Goal: Transaction & Acquisition: Purchase product/service

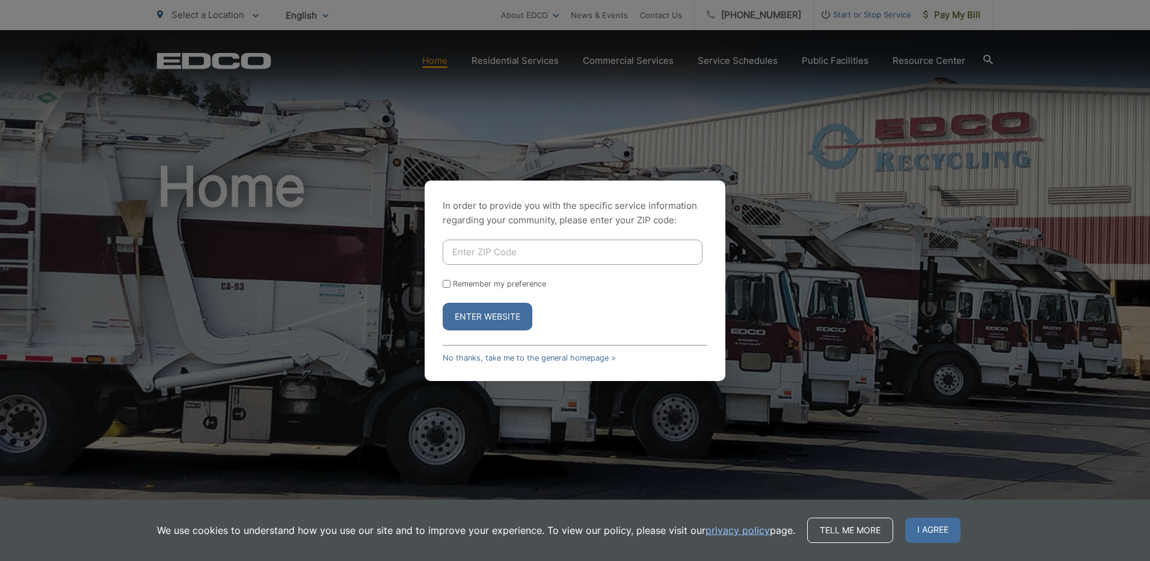
click at [567, 253] on input "Enter ZIP Code" at bounding box center [573, 251] width 260 height 25
type input "92078"
click at [444, 280] on input "Remember my preference" at bounding box center [447, 284] width 8 height 8
checkbox input "true"
click at [472, 319] on button "Enter Website" at bounding box center [488, 317] width 90 height 28
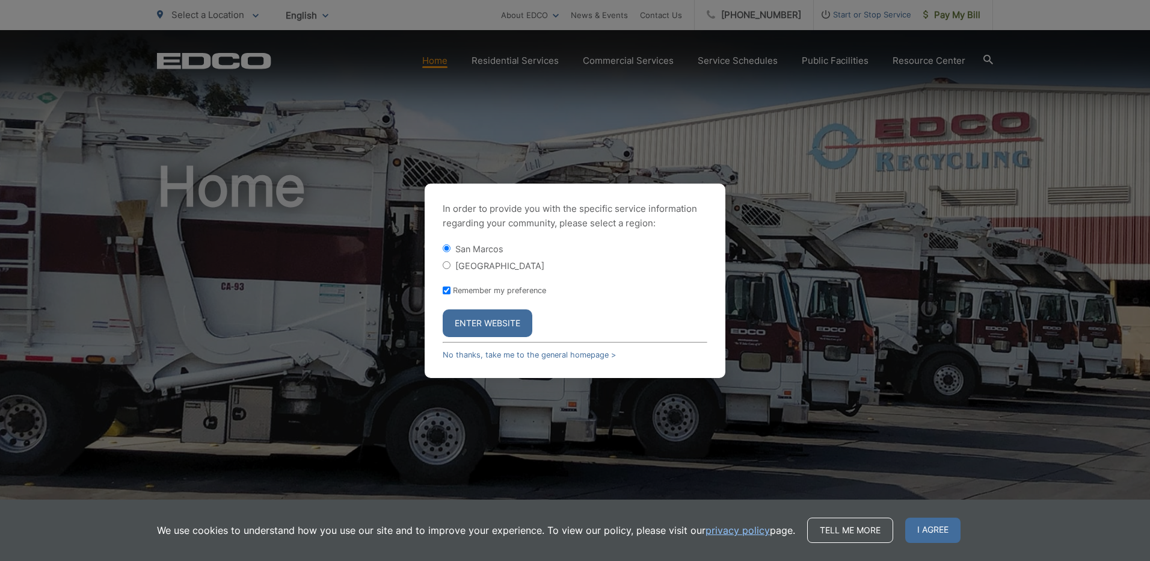
click at [472, 317] on button "Enter Website" at bounding box center [488, 323] width 90 height 28
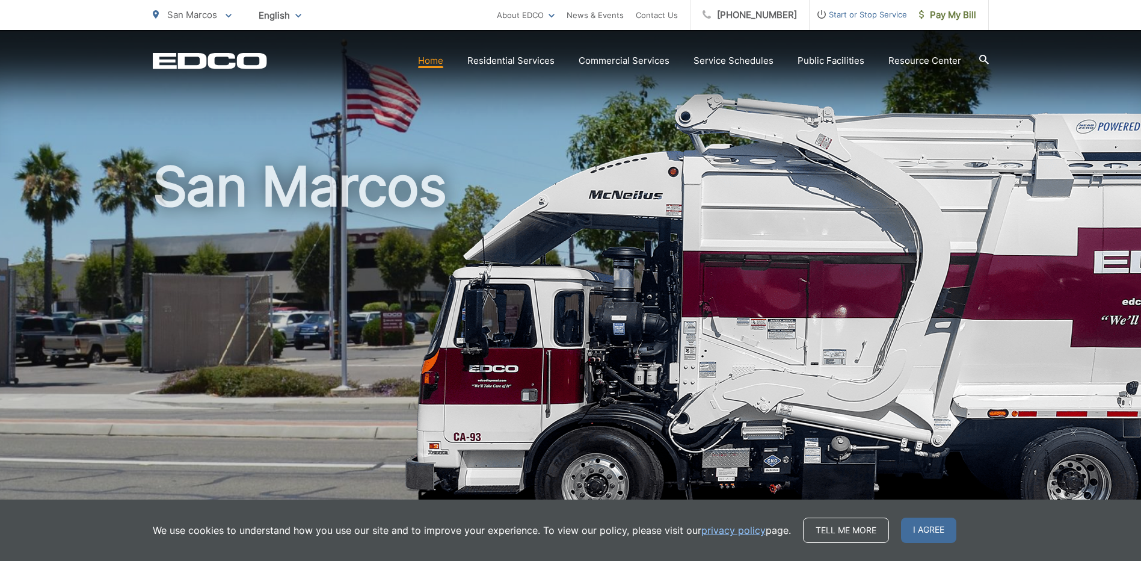
click at [983, 58] on icon at bounding box center [984, 60] width 10 height 10
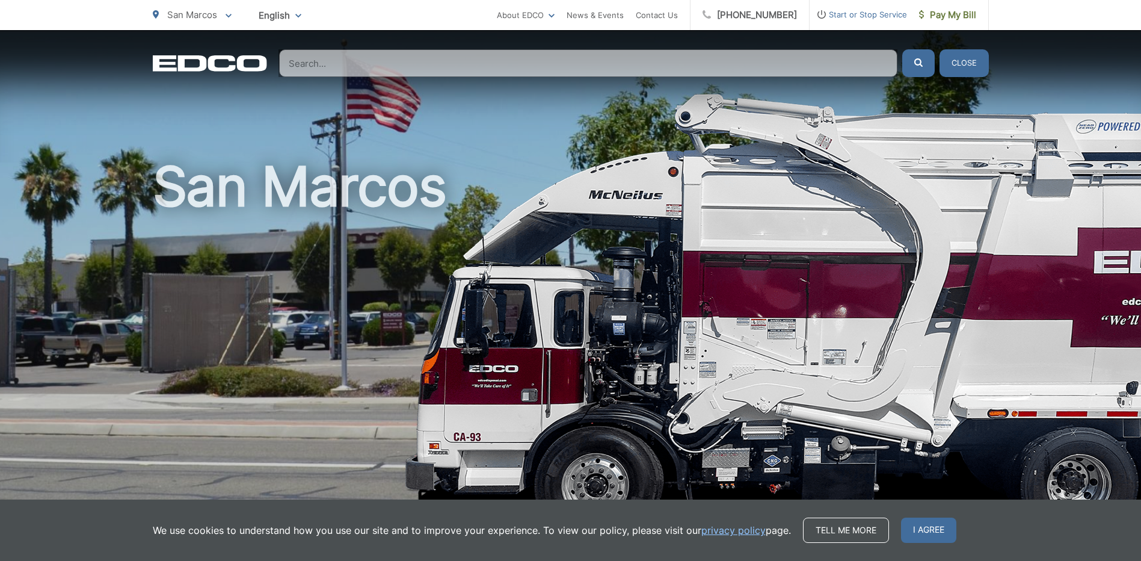
click at [644, 47] on div "EDCO Logo Home Residential Services Curbside Pickup Recycling Organic Recycling…" at bounding box center [570, 53] width 1141 height 47
click at [641, 62] on input "Search" at bounding box center [588, 63] width 618 height 28
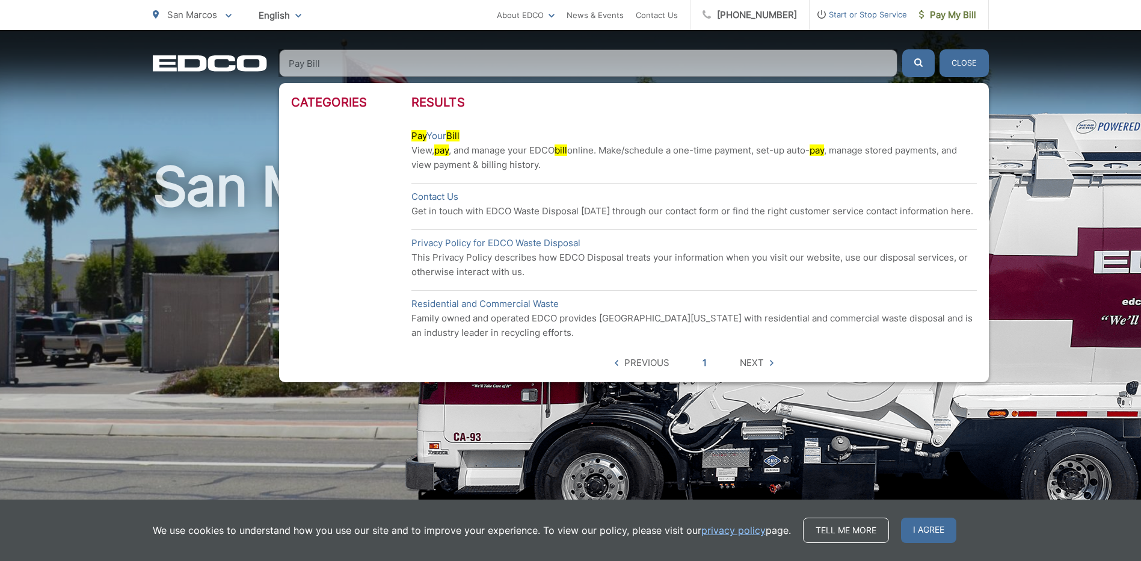
type input "Pay Bill"
click at [971, 58] on button "Close" at bounding box center [963, 63] width 49 height 28
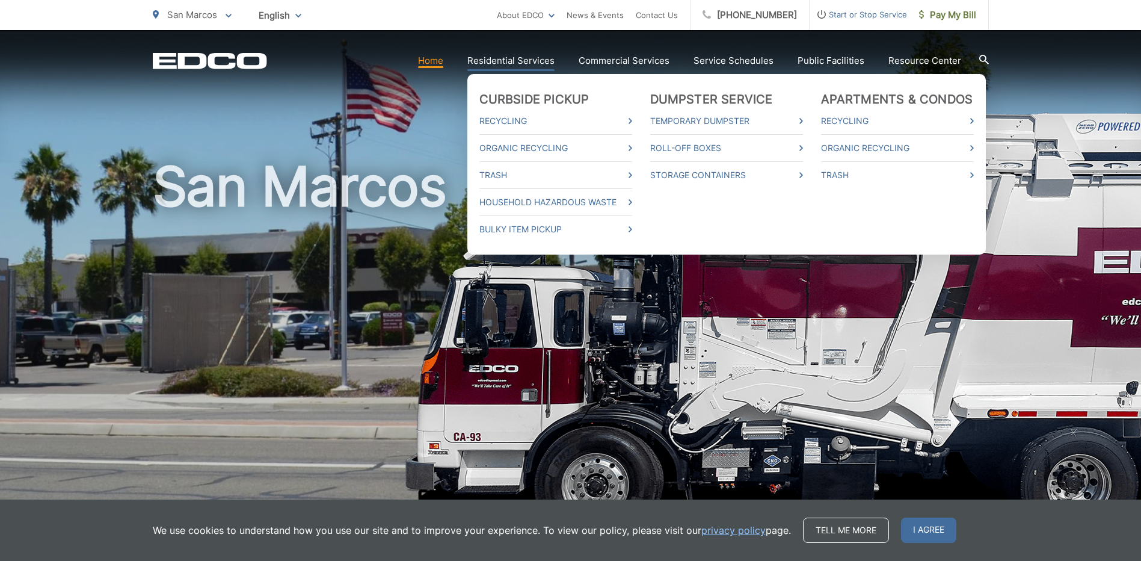
click at [540, 60] on link "Residential Services" at bounding box center [510, 61] width 87 height 14
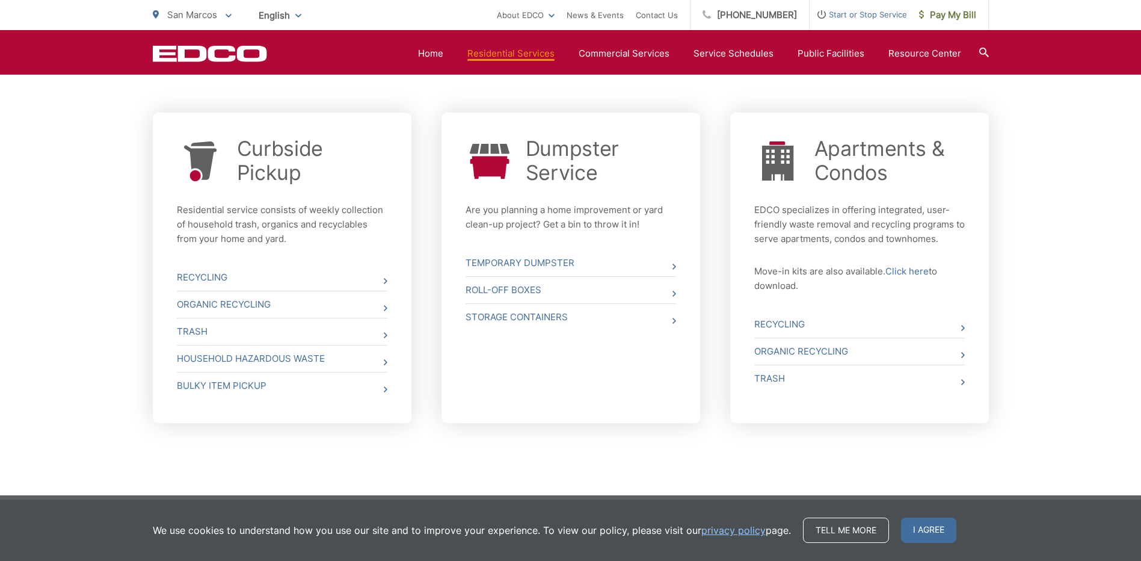
scroll to position [444, 0]
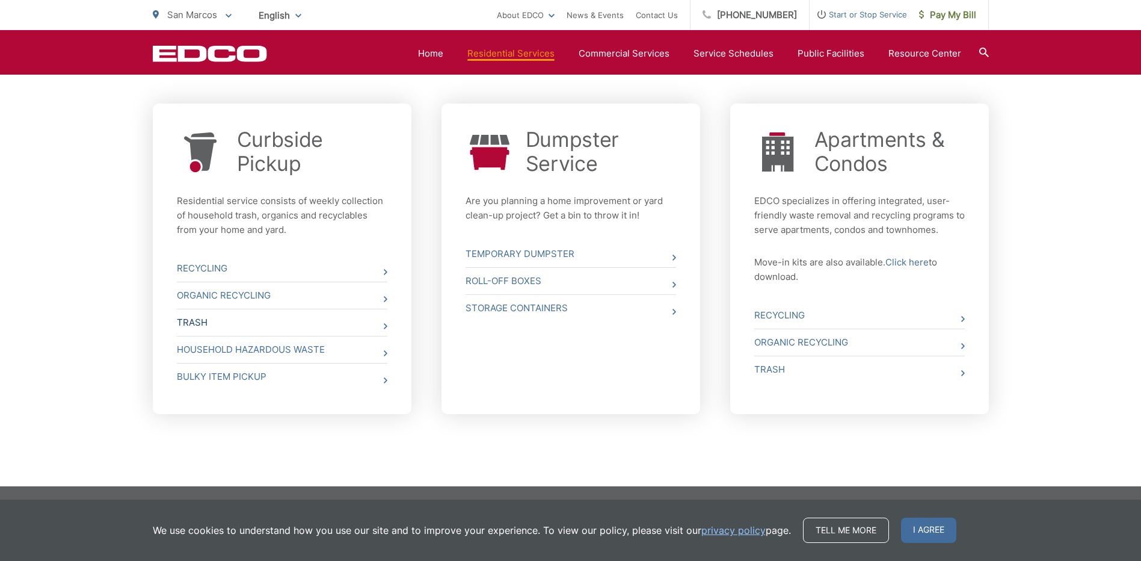
click at [384, 324] on icon at bounding box center [386, 326] width 4 height 6
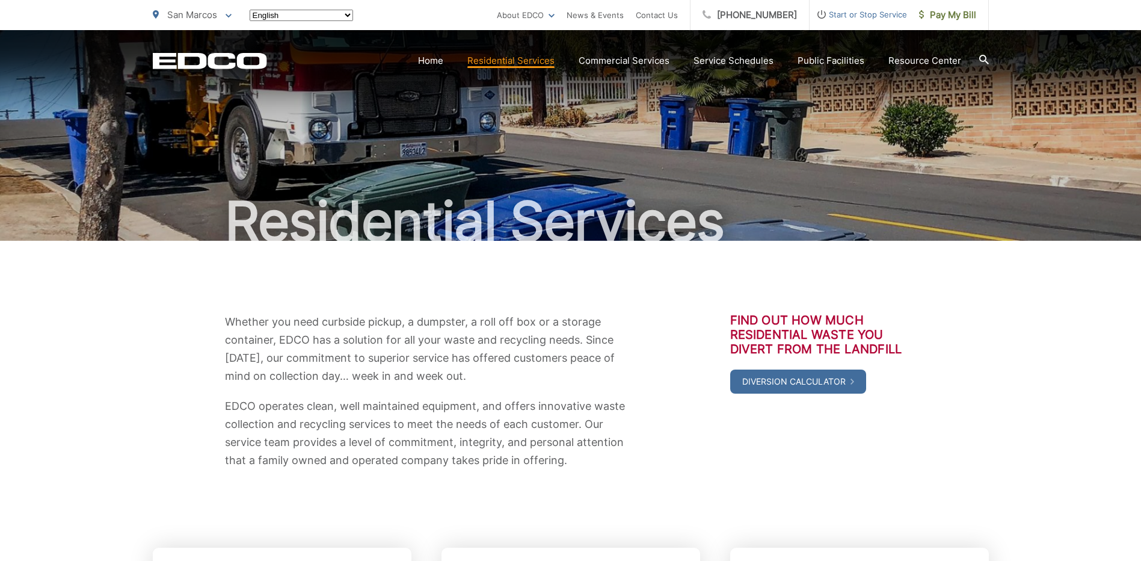
scroll to position [441, 0]
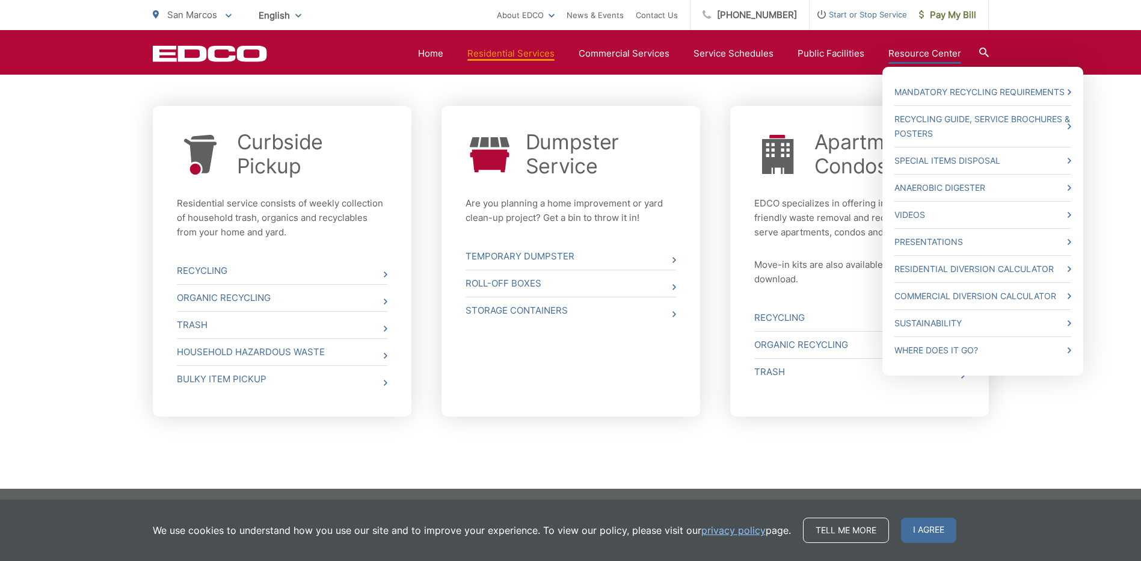
click at [929, 56] on link "Resource Center" at bounding box center [924, 53] width 73 height 14
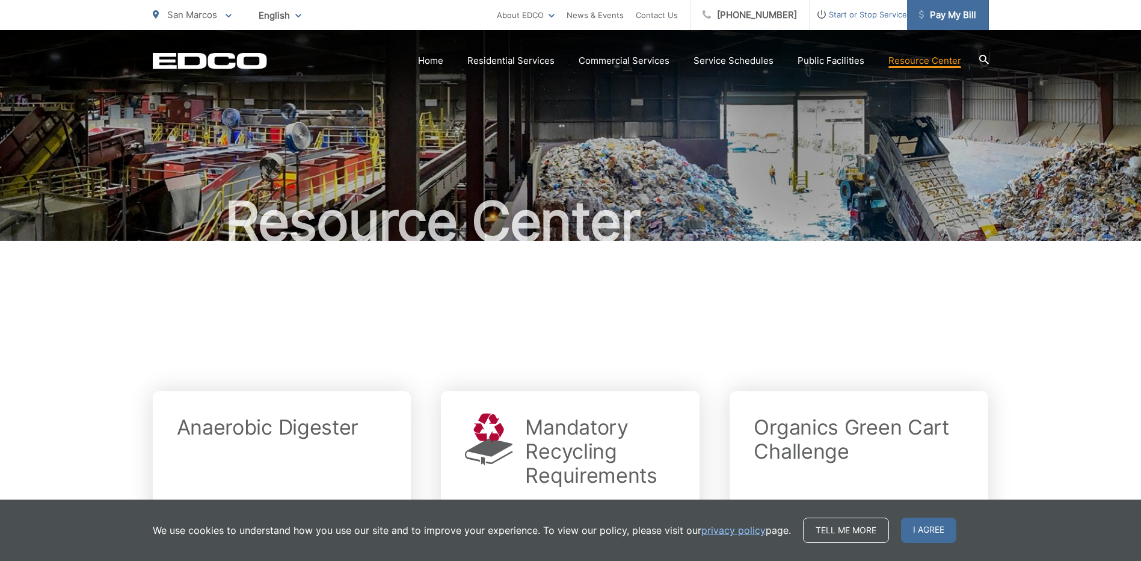
click at [958, 19] on span "Pay My Bill" at bounding box center [947, 15] width 57 height 14
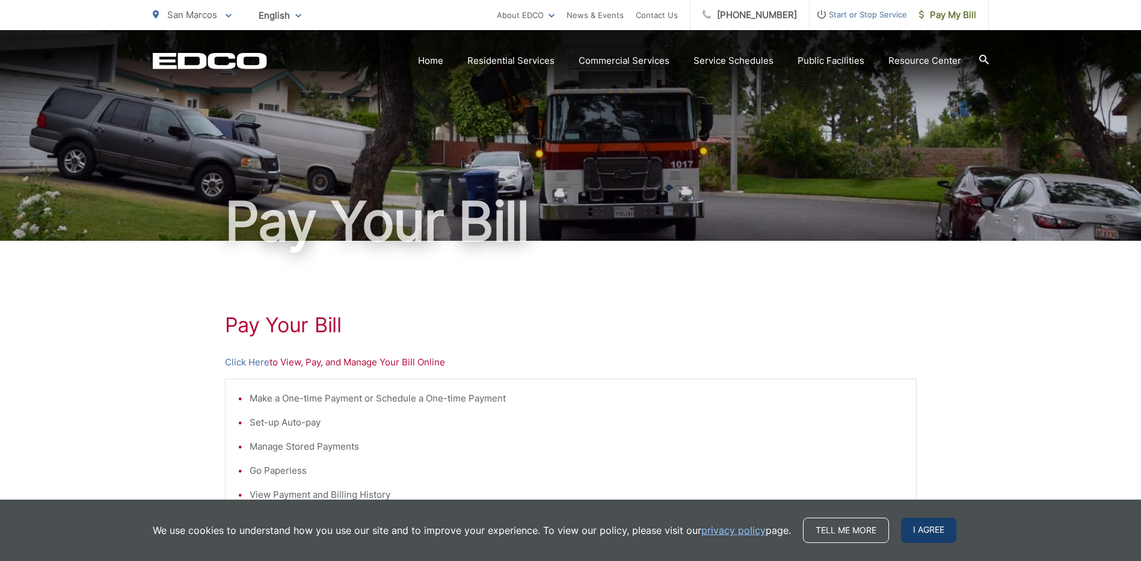
click at [930, 531] on span "I agree" at bounding box center [928, 529] width 55 height 25
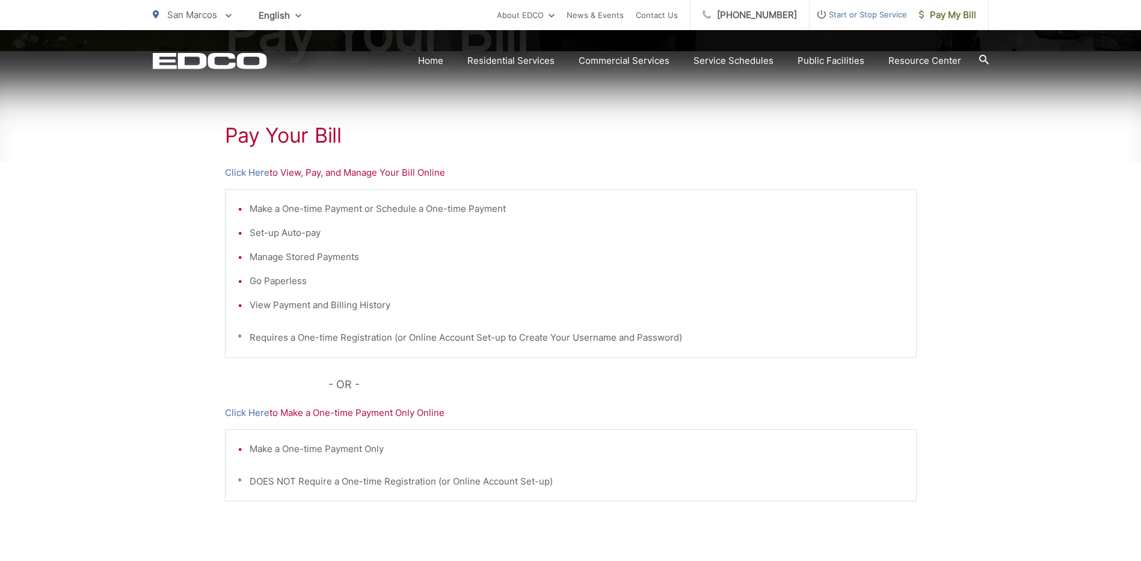
scroll to position [241, 0]
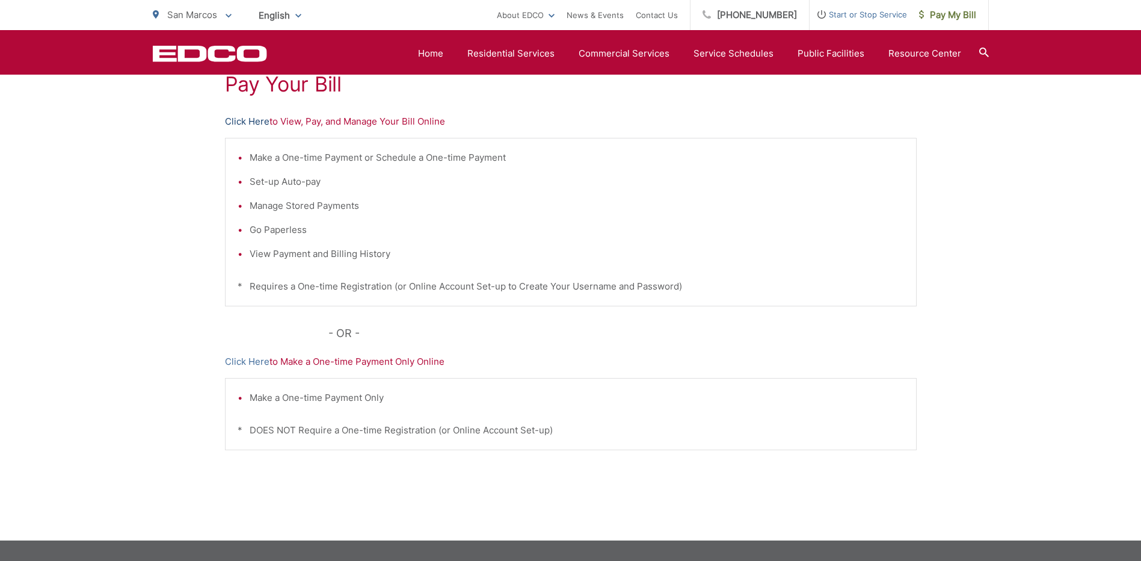
click at [251, 119] on link "Click Here" at bounding box center [247, 121] width 45 height 14
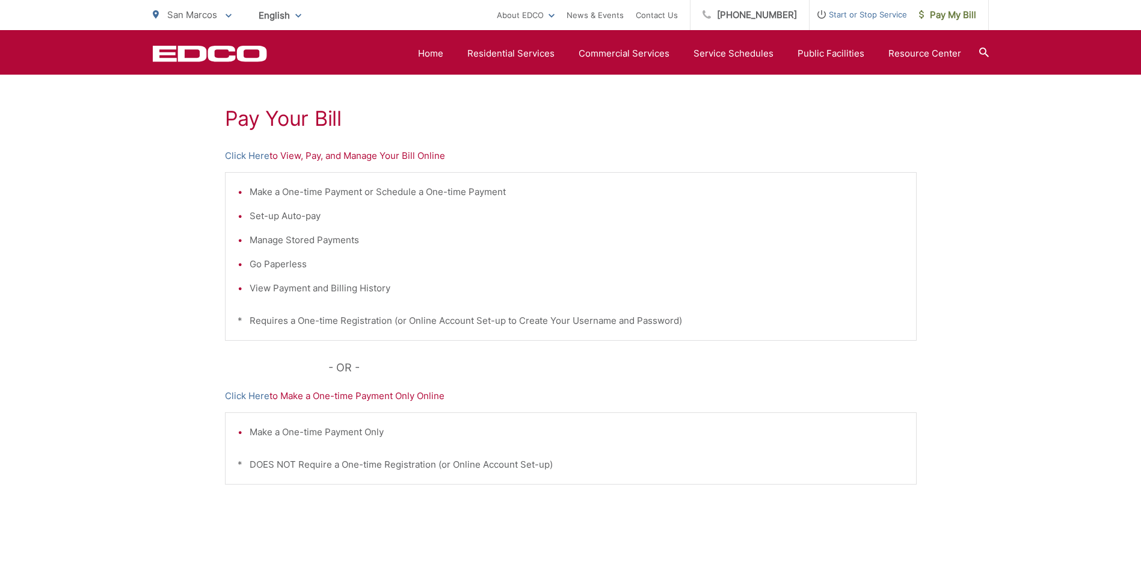
scroll to position [54, 0]
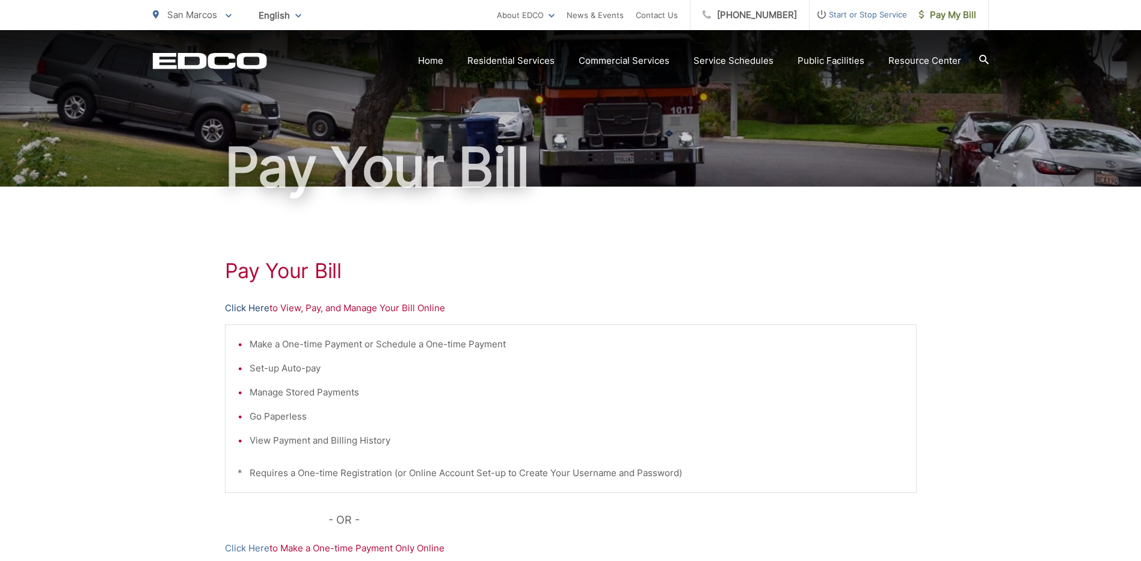
click at [250, 310] on link "Click Here" at bounding box center [247, 308] width 45 height 14
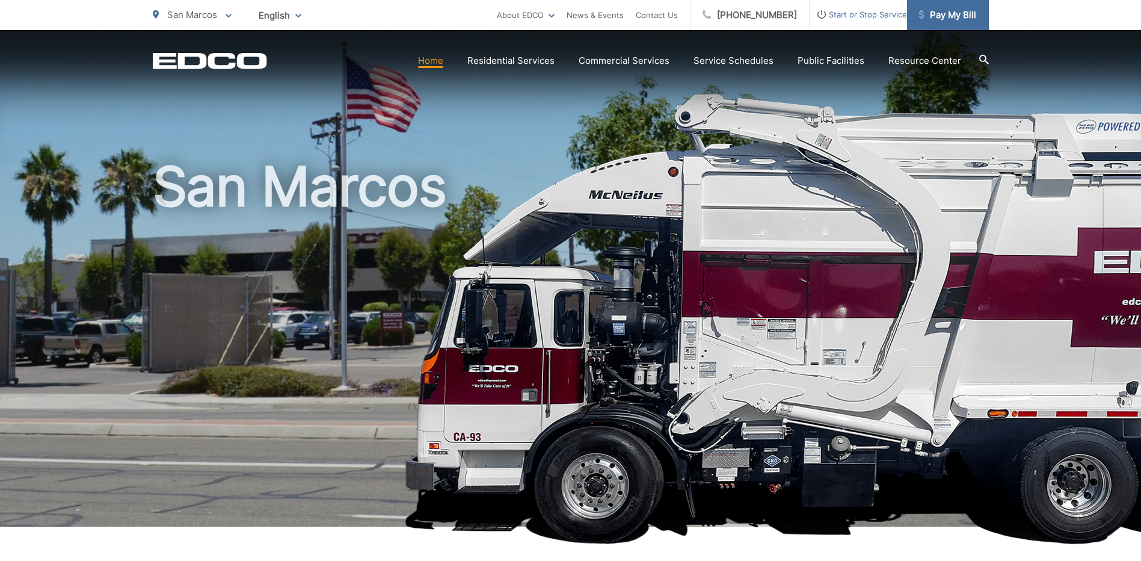
click at [946, 13] on span "Pay My Bill" at bounding box center [947, 15] width 57 height 14
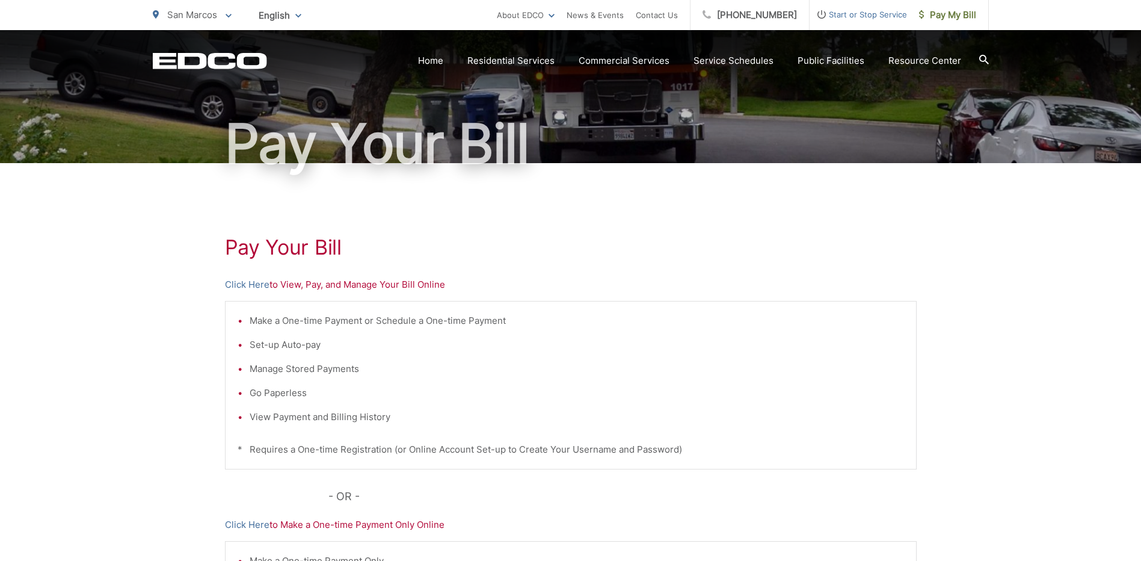
scroll to position [295, 0]
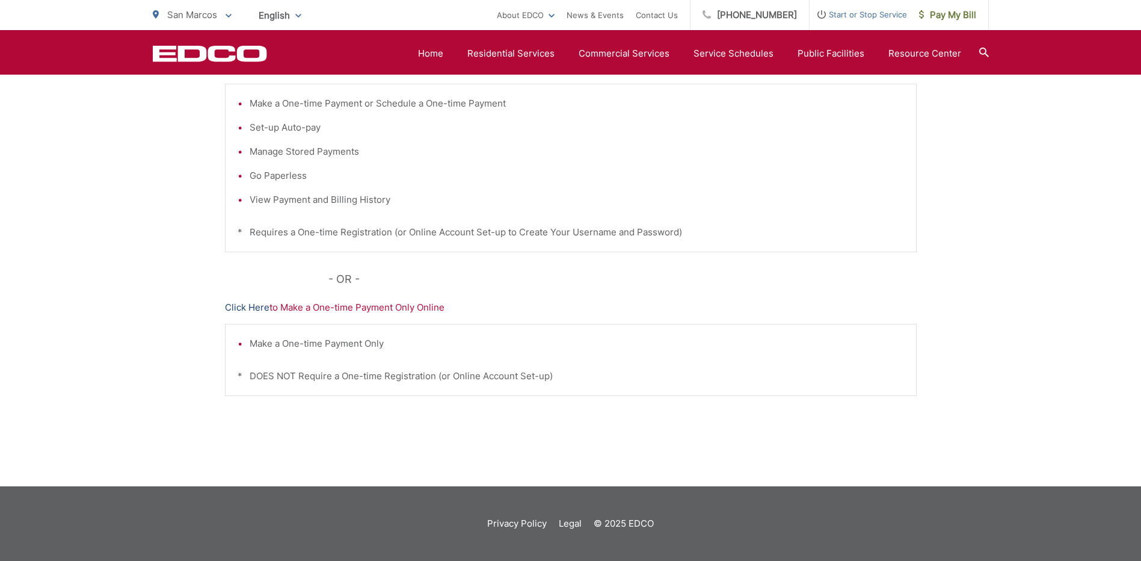
click at [248, 308] on link "Click Here" at bounding box center [247, 307] width 45 height 14
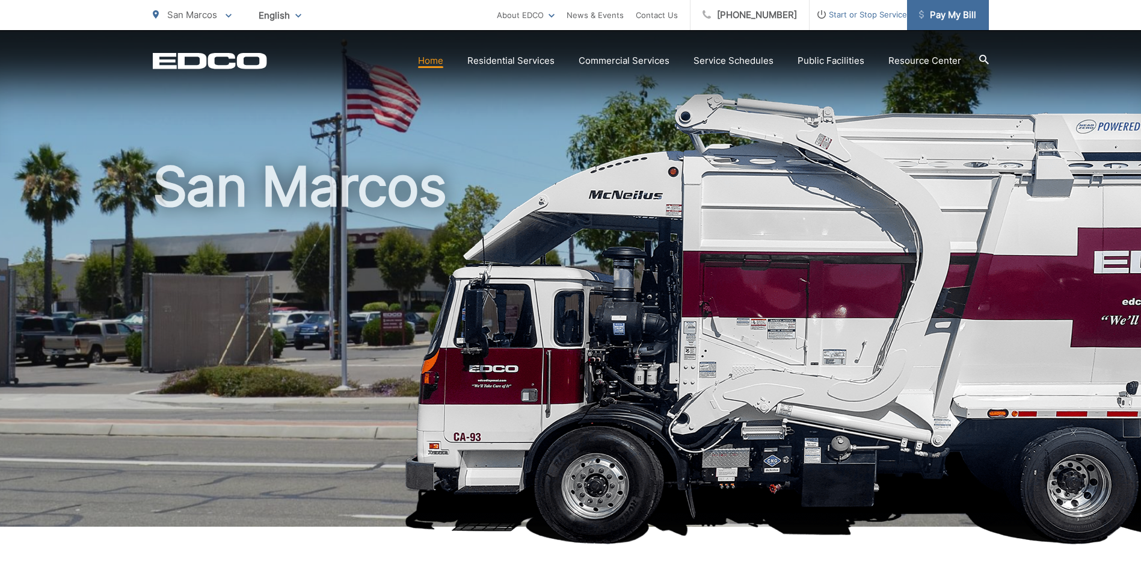
click at [945, 17] on span "Pay My Bill" at bounding box center [947, 15] width 57 height 14
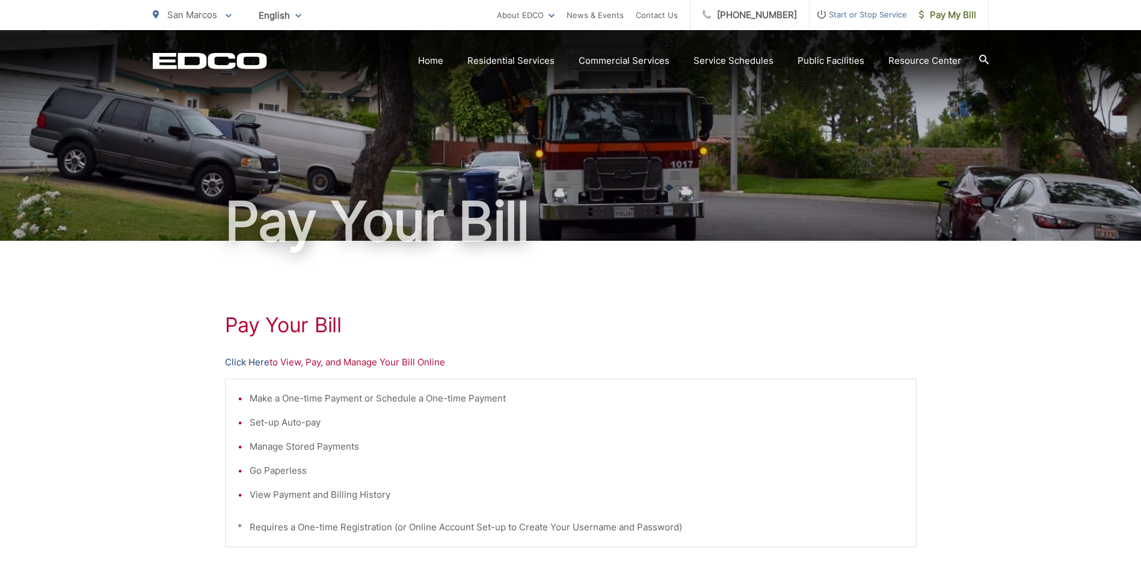
click at [250, 361] on link "Click Here" at bounding box center [247, 362] width 45 height 14
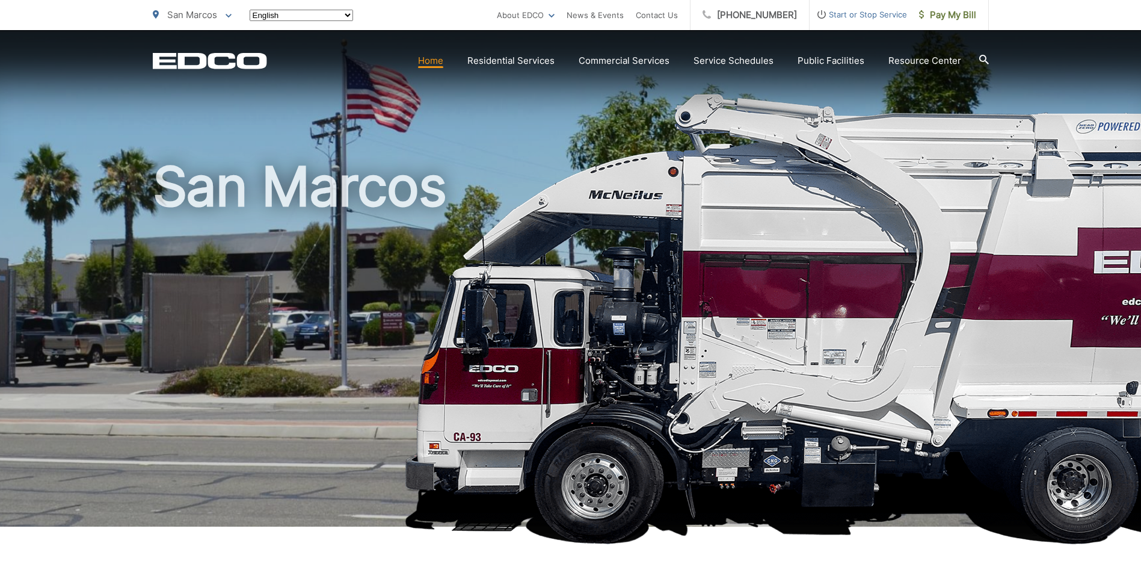
click at [936, 15] on span "Pay My Bill" at bounding box center [947, 15] width 57 height 14
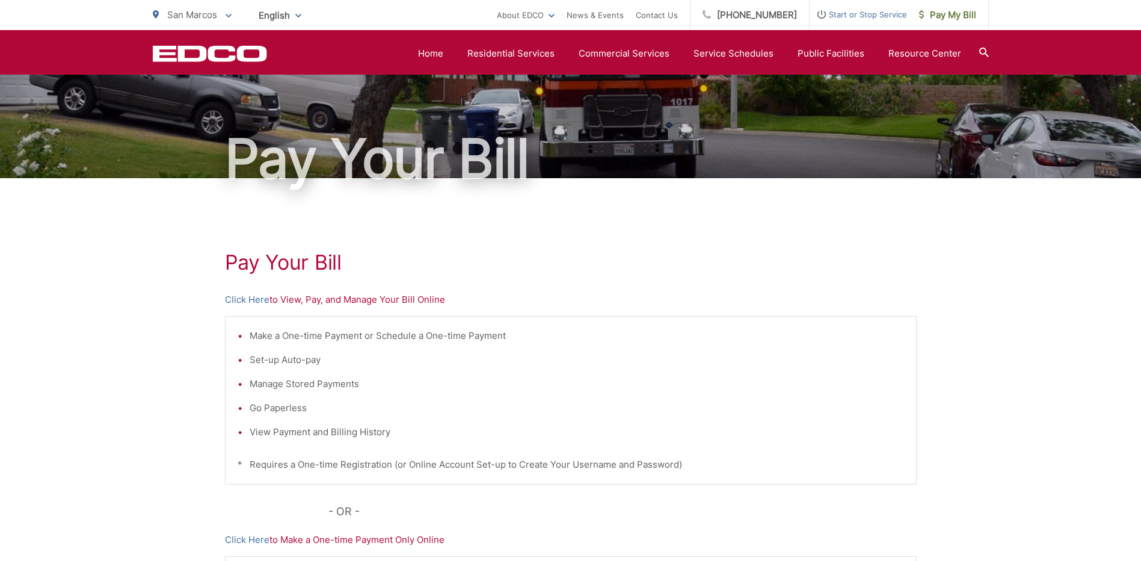
scroll to position [54, 0]
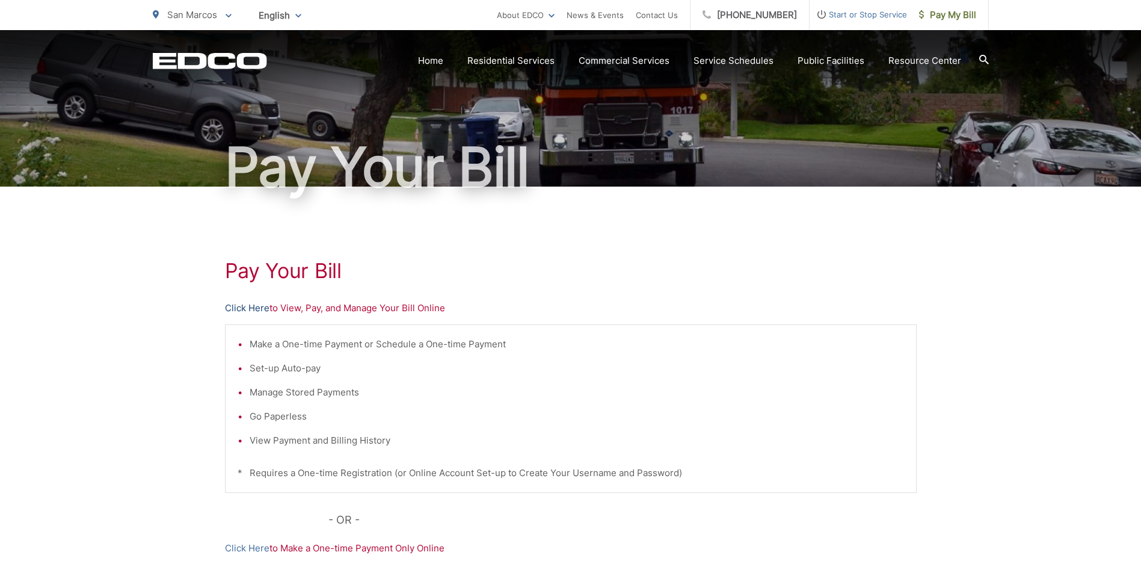
click at [245, 310] on link "Click Here" at bounding box center [247, 308] width 45 height 14
